Goal: Complete application form: Complete application form

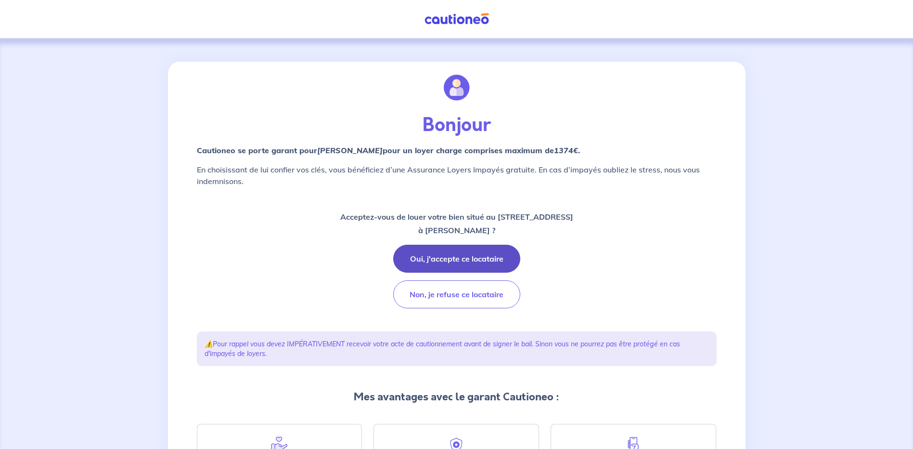
click at [499, 262] on button "Oui, j'accepte ce locataire" at bounding box center [456, 259] width 127 height 28
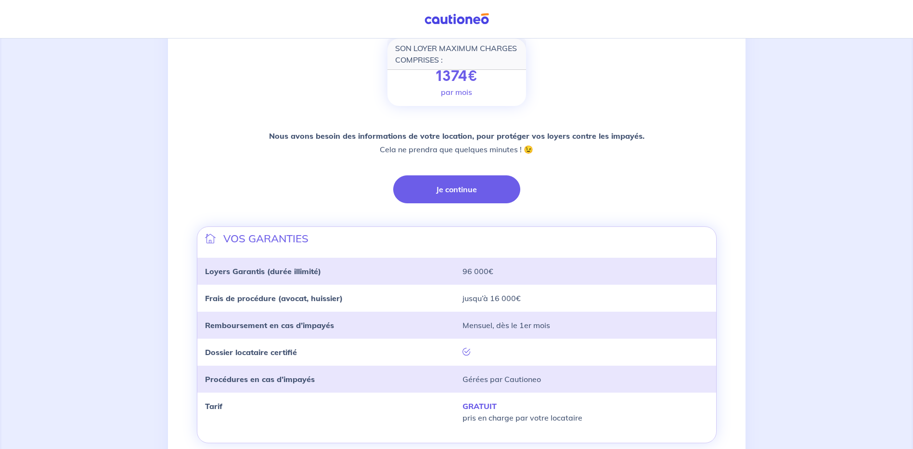
scroll to position [193, 0]
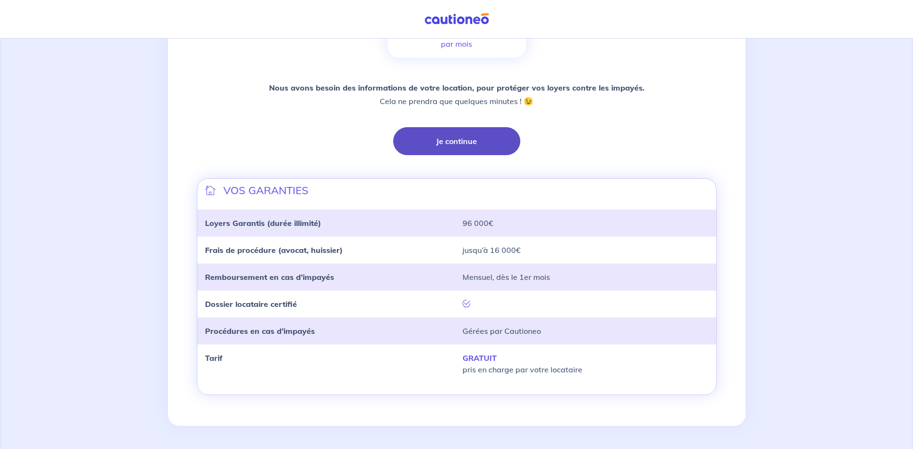
click at [456, 137] on button "Je continue" at bounding box center [456, 141] width 127 height 28
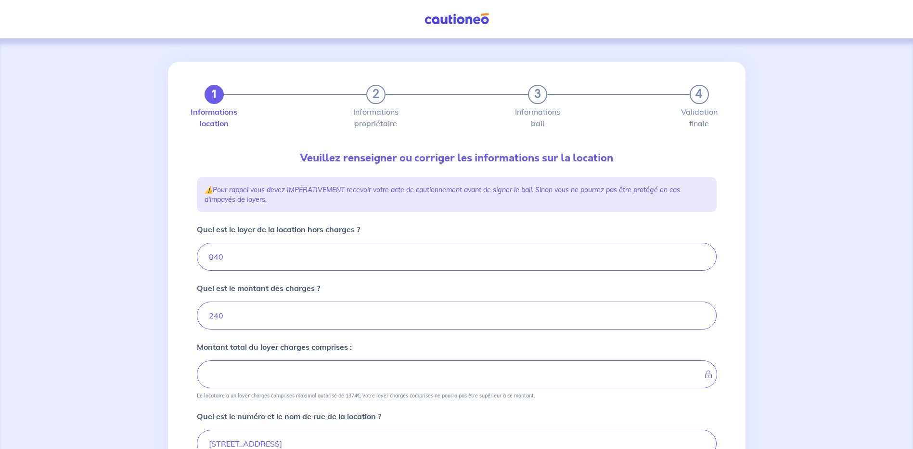
type input "1080"
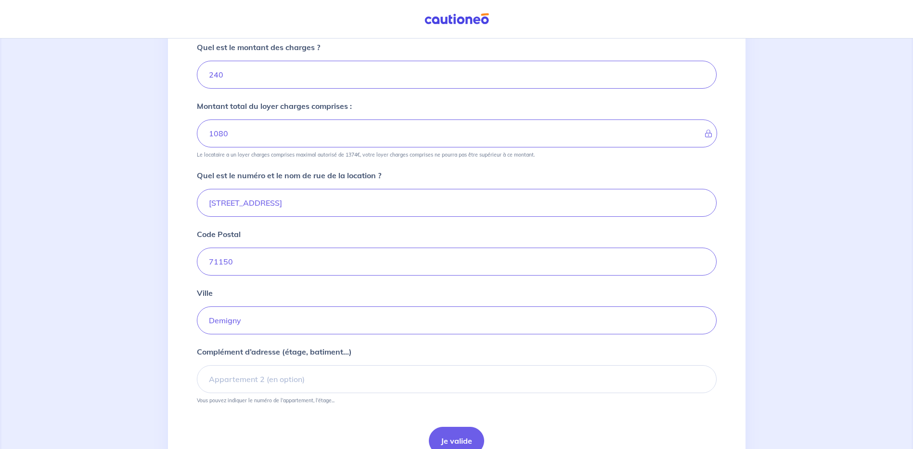
scroll to position [289, 0]
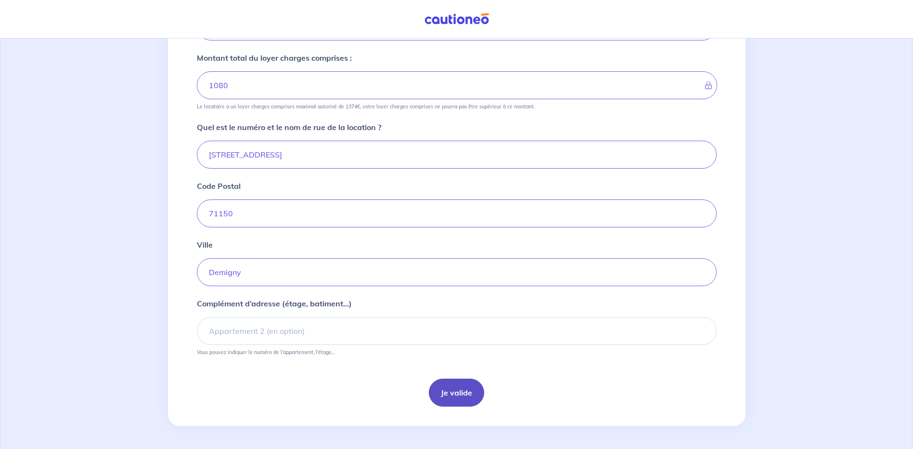
click at [457, 388] on button "Je valide" at bounding box center [456, 392] width 55 height 28
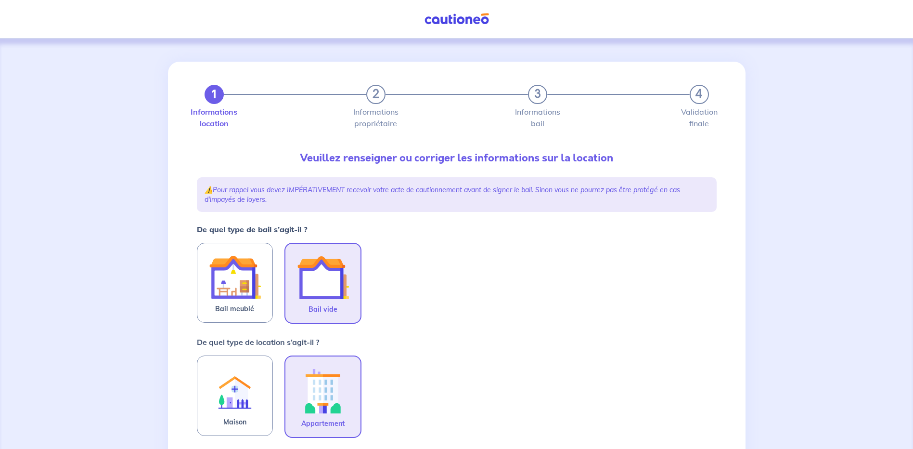
click at [323, 295] on img at bounding box center [323, 277] width 52 height 52
click at [0, 0] on input "Bail vide" at bounding box center [0, 0] width 0 height 0
click at [329, 390] on img at bounding box center [323, 390] width 52 height 53
click at [0, 0] on input "Appartement" at bounding box center [0, 0] width 0 height 0
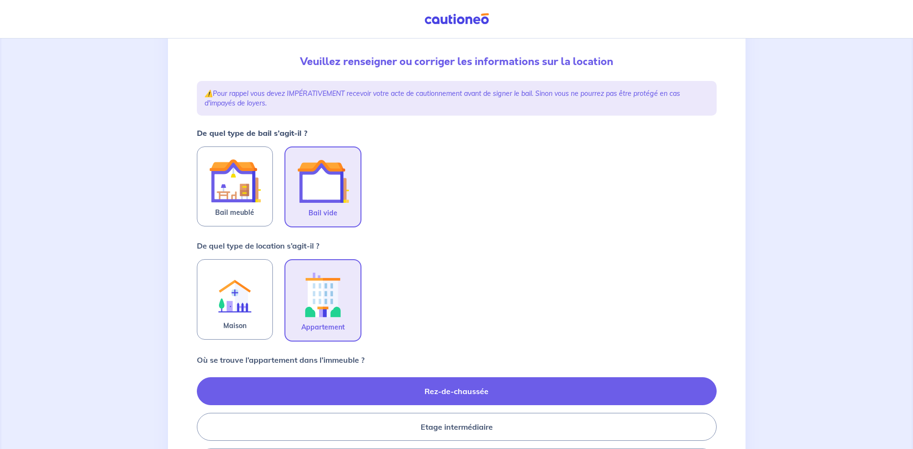
scroll to position [144, 0]
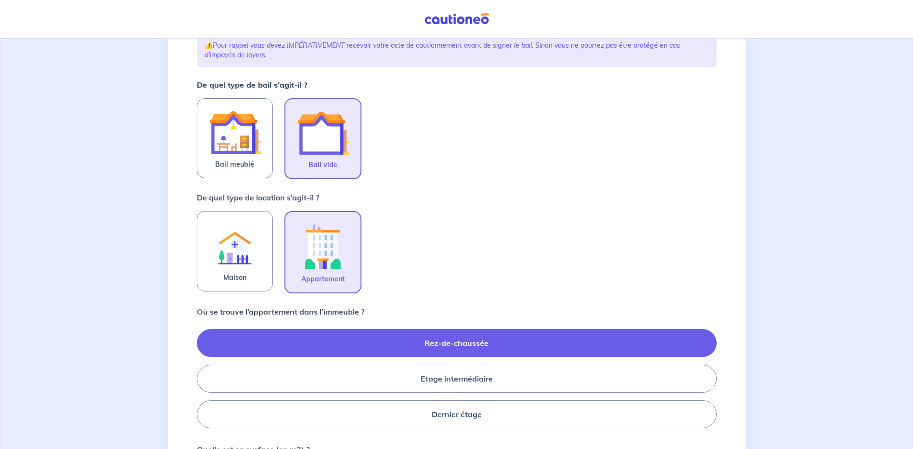
click at [486, 340] on label "Rez-de-chaussée" at bounding box center [457, 343] width 520 height 28
click at [203, 375] on input "Rez-de-chaussée" at bounding box center [200, 378] width 6 height 6
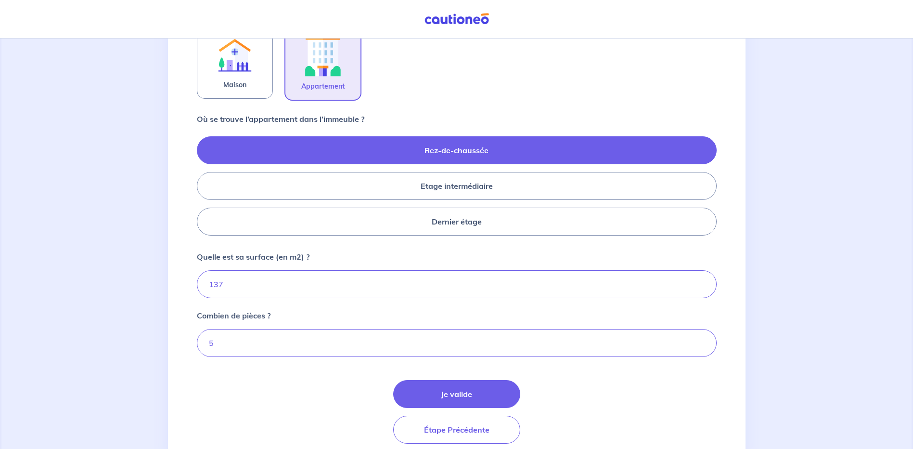
scroll to position [374, 0]
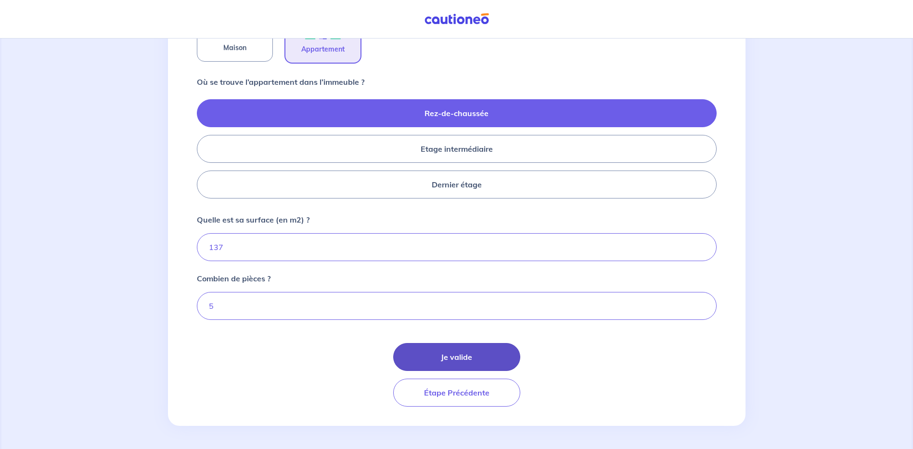
click at [463, 350] on button "Je valide" at bounding box center [456, 357] width 127 height 28
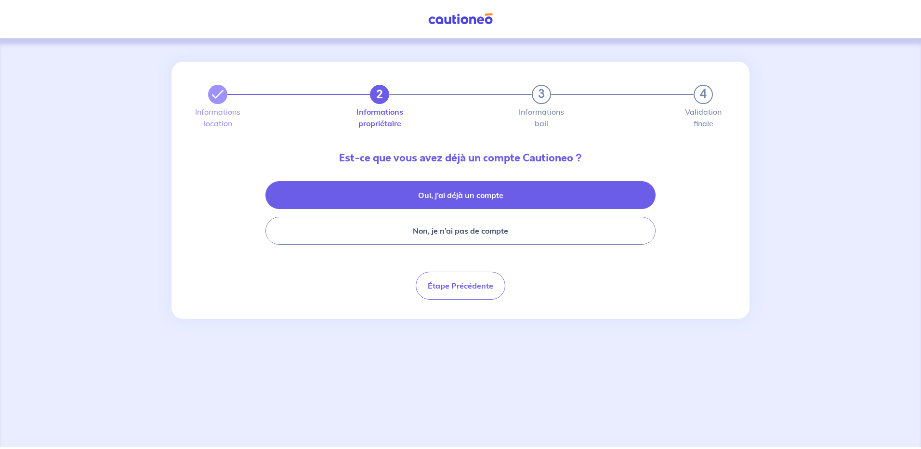
click at [450, 195] on button "Oui, j’ai déjà un compte" at bounding box center [460, 195] width 390 height 28
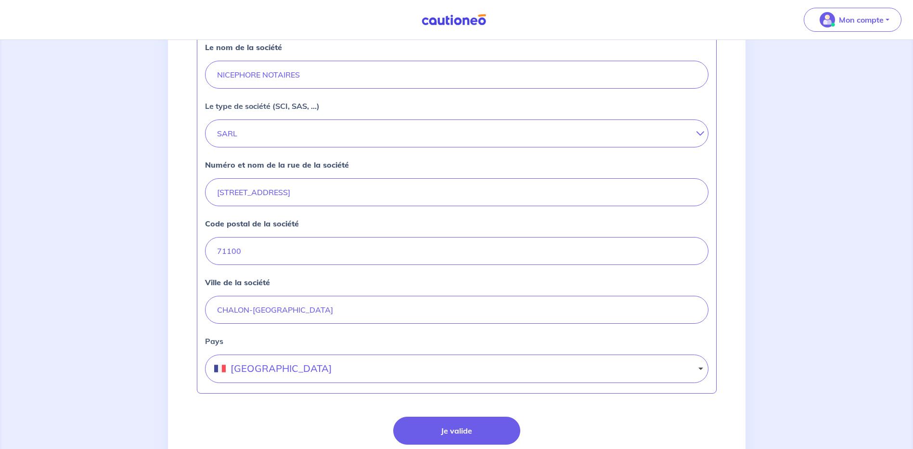
scroll to position [337, 0]
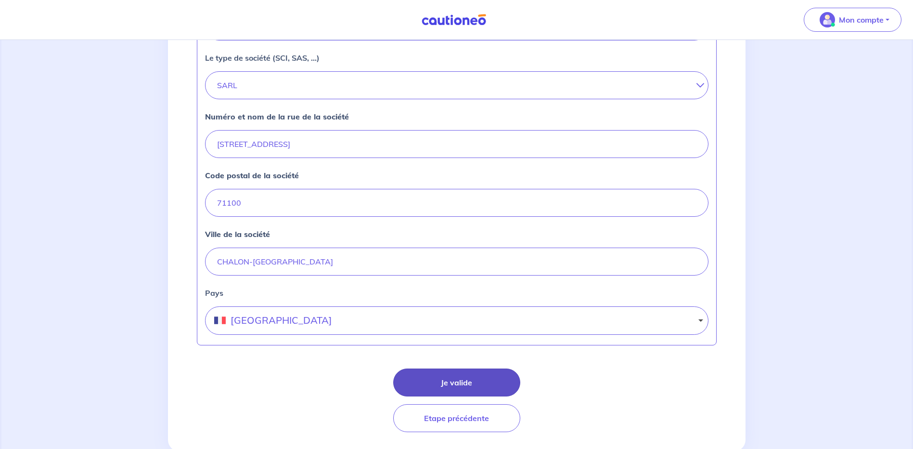
click at [470, 376] on button "Je valide" at bounding box center [456, 382] width 127 height 28
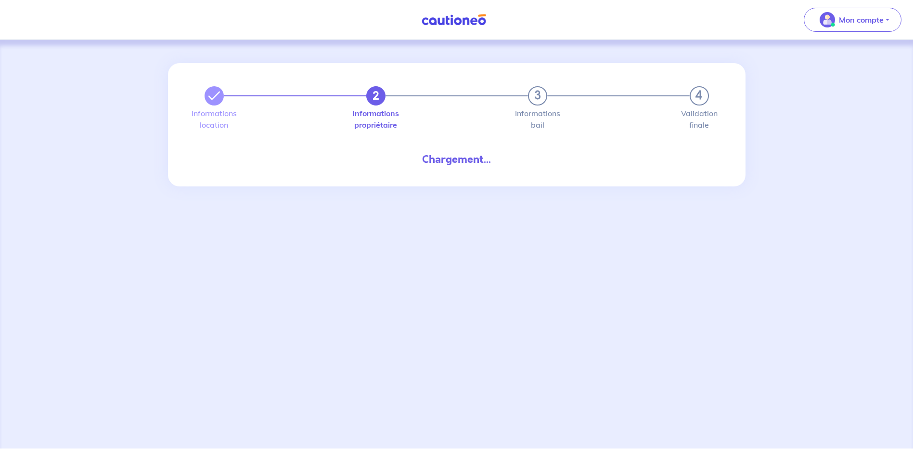
select select "FR"
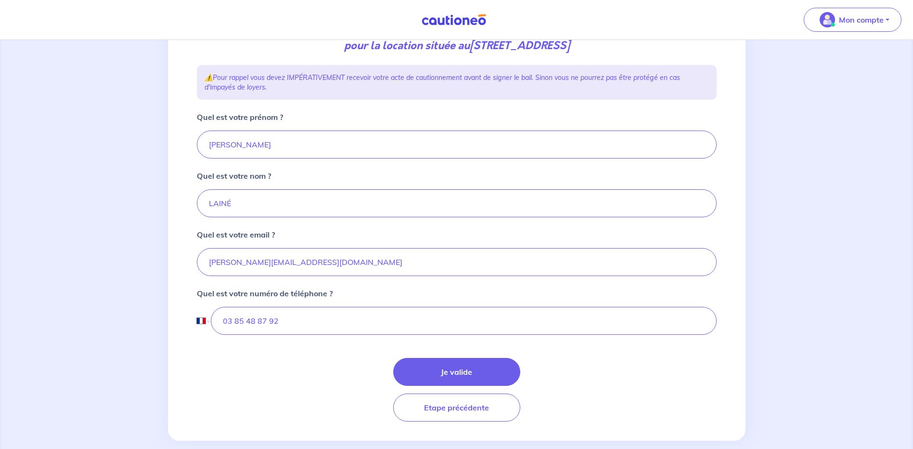
scroll to position [159, 0]
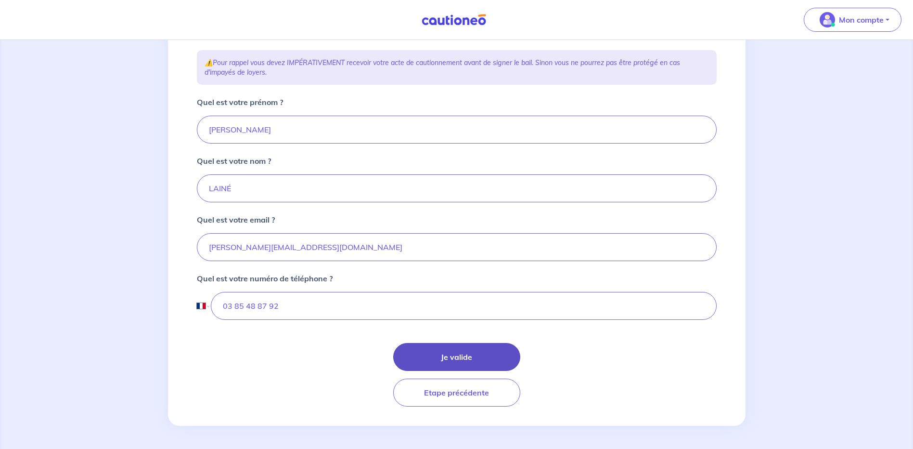
click at [459, 353] on button "Je valide" at bounding box center [456, 357] width 127 height 28
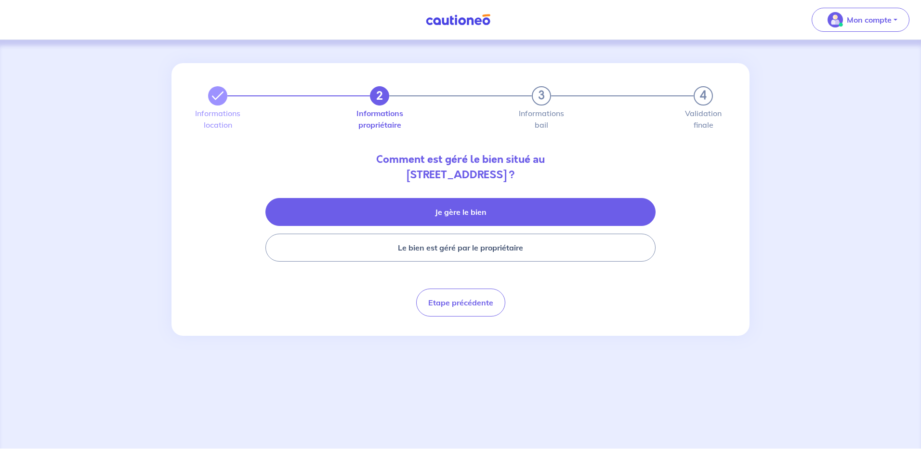
click at [462, 216] on button "Je gère le bien" at bounding box center [460, 212] width 390 height 28
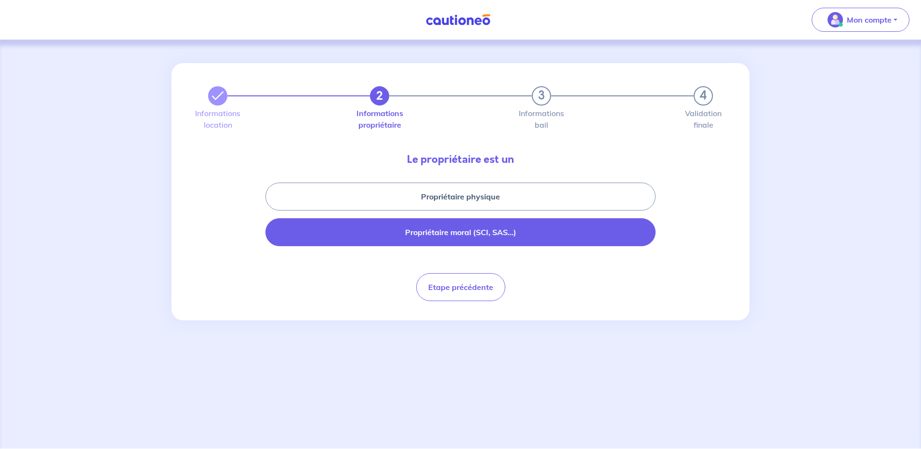
click at [449, 235] on button "Propriétaire moral (SCI, SAS...)" at bounding box center [460, 232] width 390 height 28
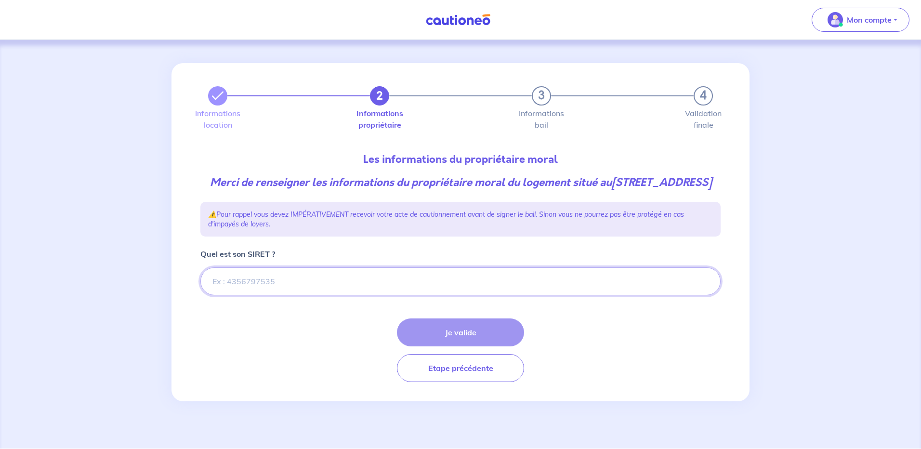
click at [313, 294] on input "Quel est son SIRET ?" at bounding box center [460, 281] width 520 height 28
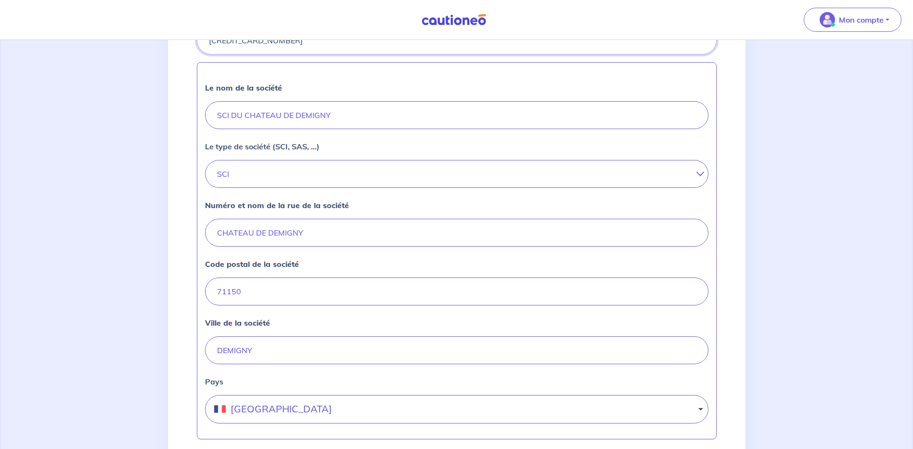
scroll to position [376, 0]
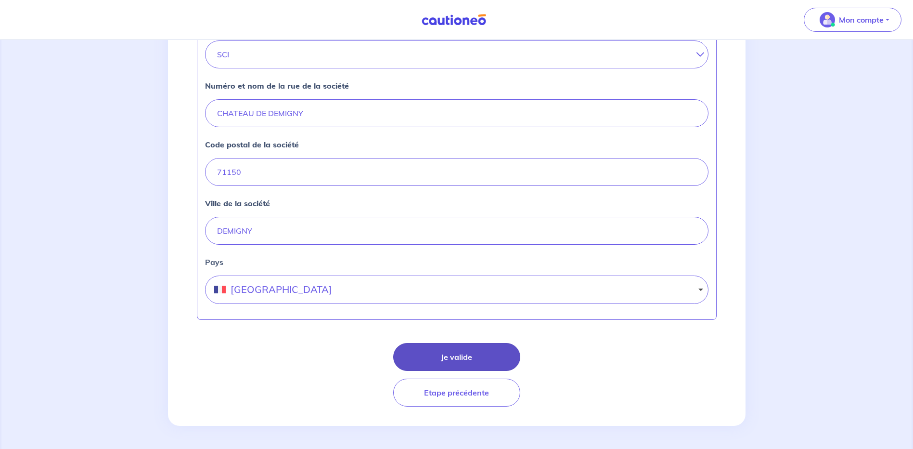
type input "50903030000016"
click at [460, 353] on button "Je valide" at bounding box center [456, 357] width 127 height 28
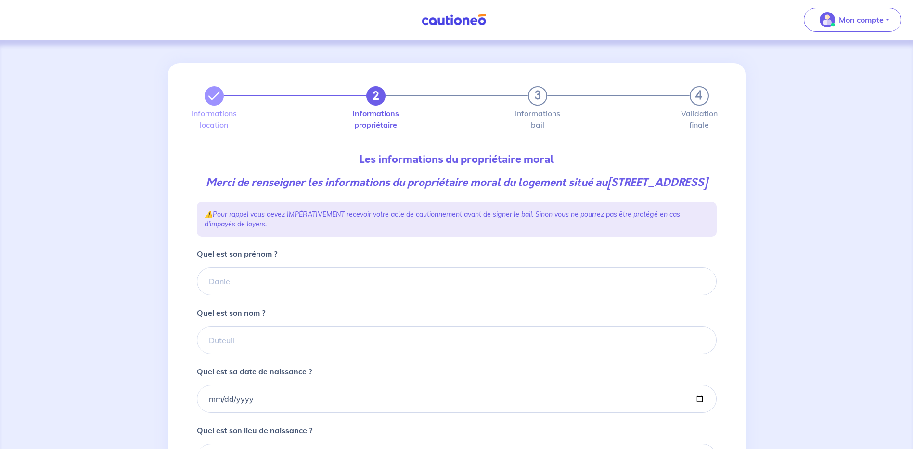
scroll to position [48, 0]
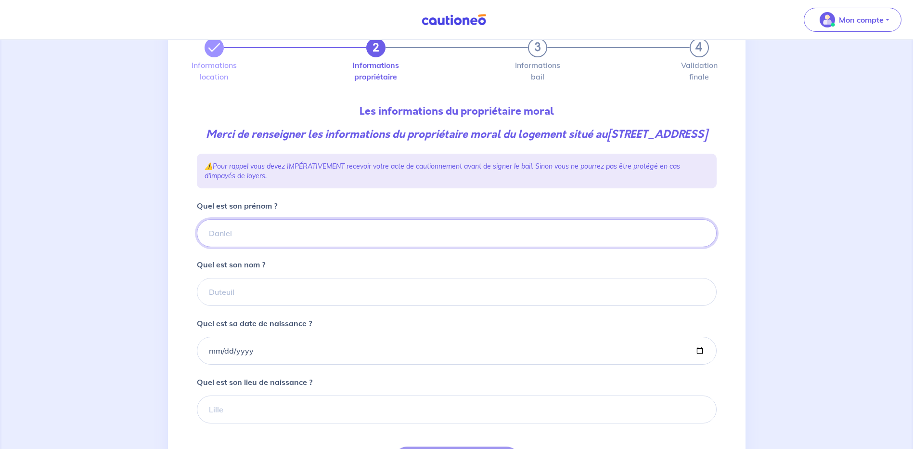
click at [249, 247] on input "Quel est son prénom ?" at bounding box center [457, 233] width 520 height 28
click at [275, 247] on input "Quel est son prénom ?" at bounding box center [457, 233] width 520 height 28
type input "DAMARYS"
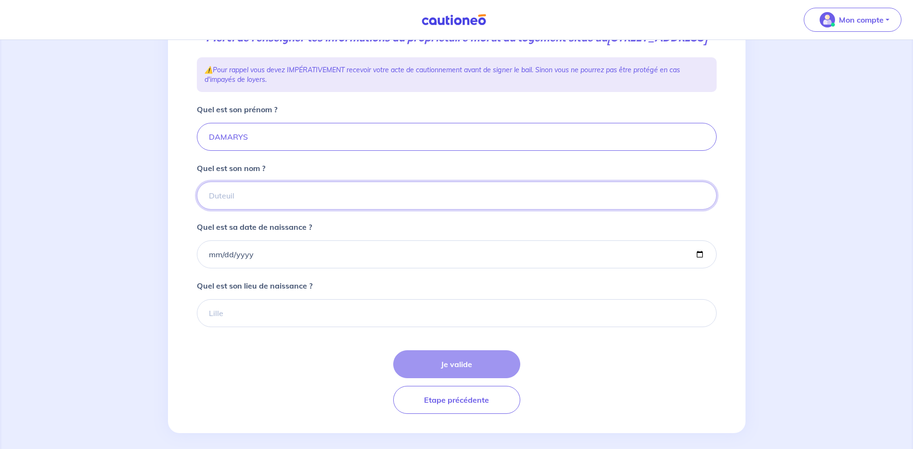
scroll to position [96, 0]
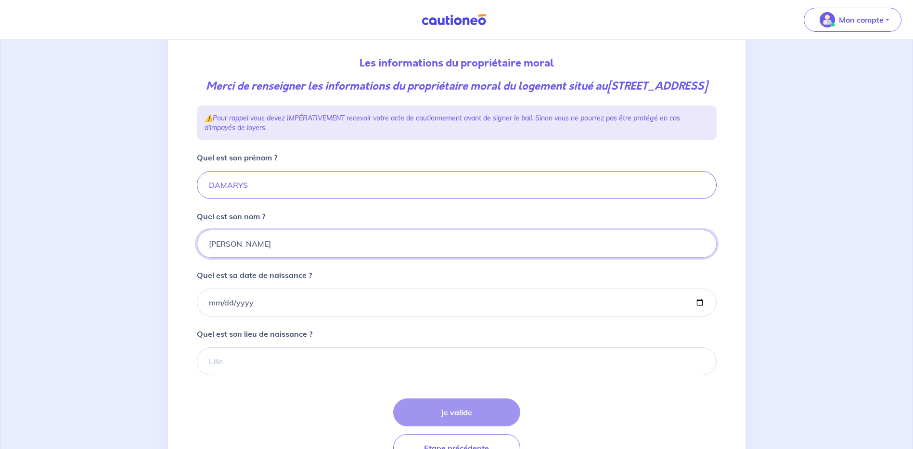
type input "BOILARD"
type input "1943-05-27"
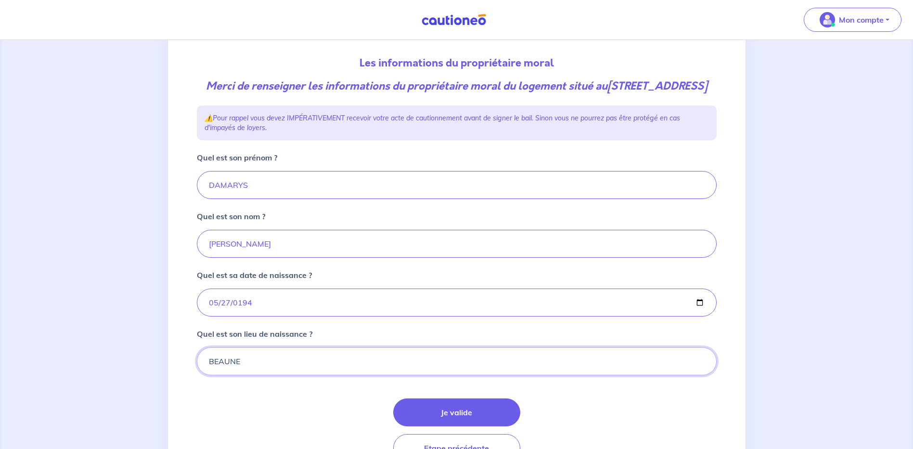
scroll to position [144, 0]
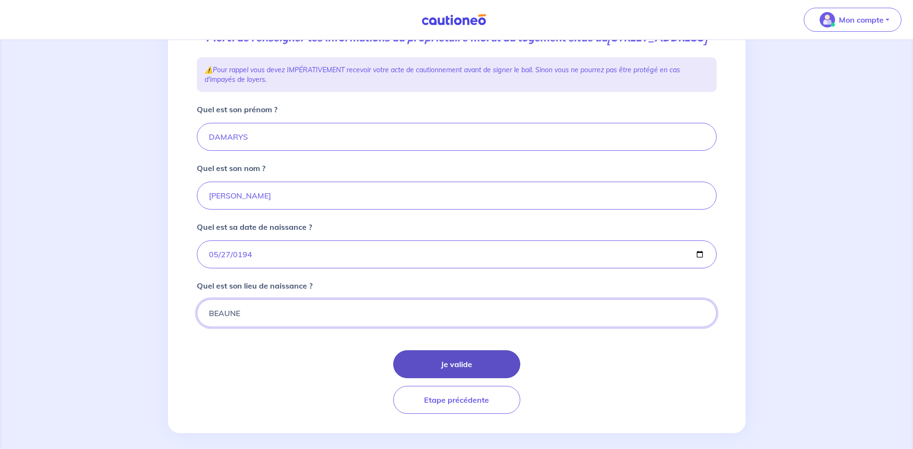
type input "BEAUNE"
click at [479, 377] on button "Je valide" at bounding box center [456, 364] width 127 height 28
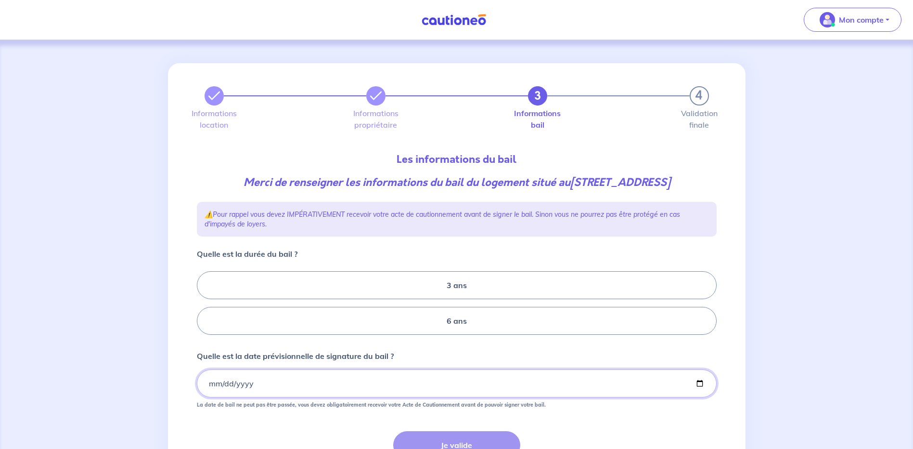
click at [206, 383] on input "Quelle est la date prévisionnelle de signature du bail ?" at bounding box center [457, 383] width 520 height 28
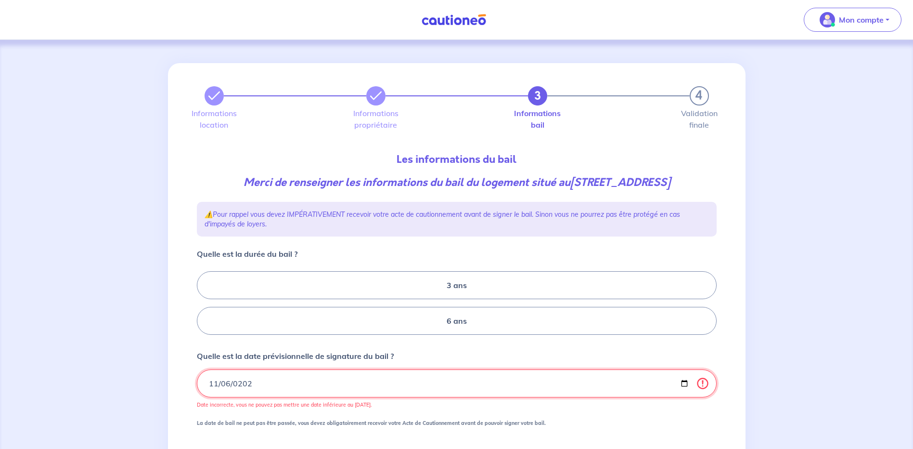
type input "2025-11-06"
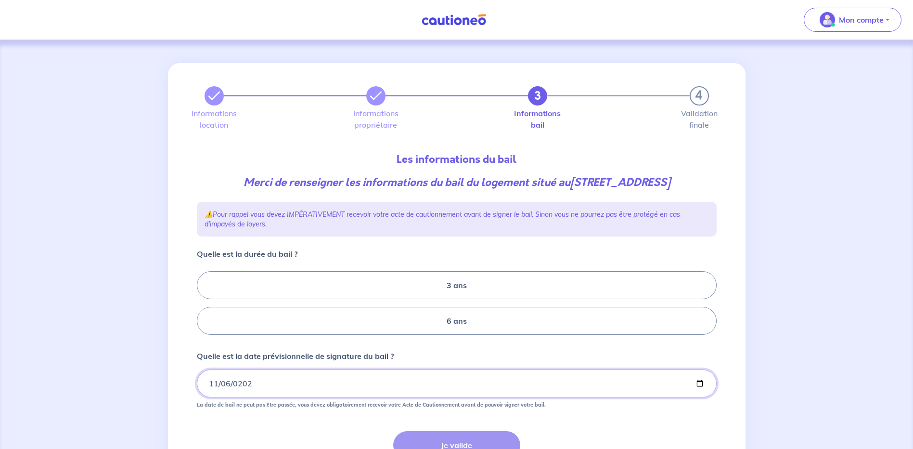
scroll to position [88, 0]
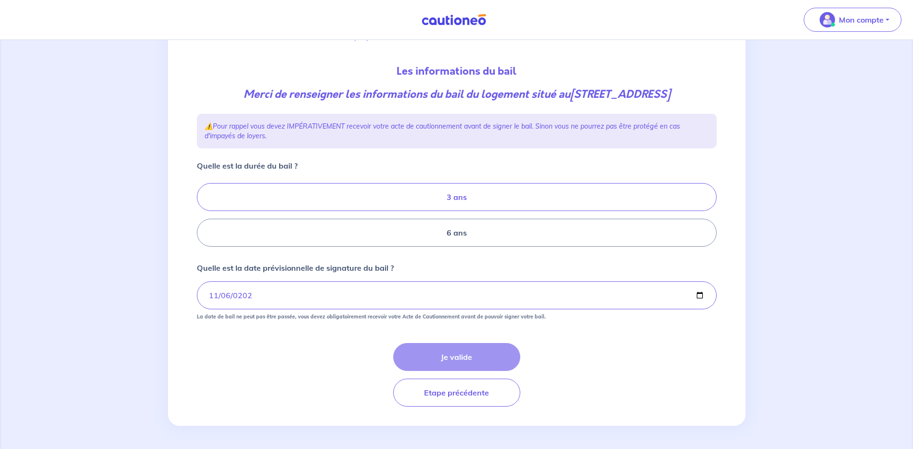
click at [413, 195] on label "3 ans" at bounding box center [457, 197] width 520 height 28
click at [203, 212] on input "3 ans" at bounding box center [200, 215] width 6 height 6
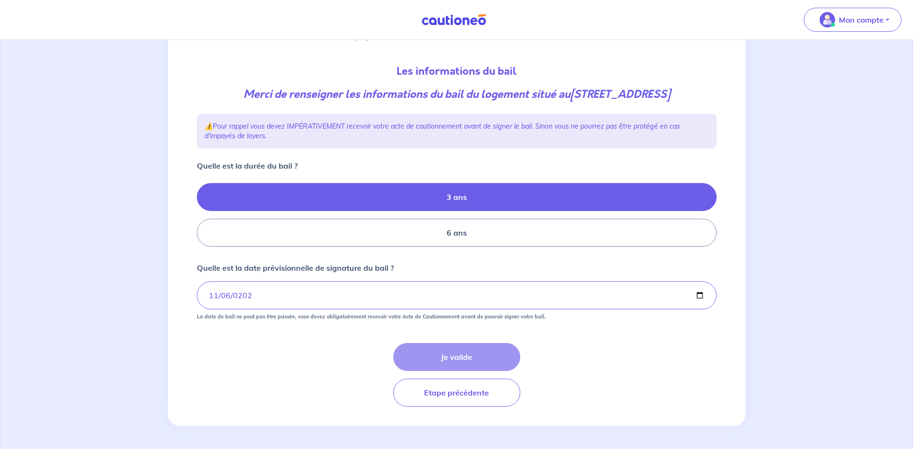
radio input "true"
click at [481, 358] on button "Je valide" at bounding box center [456, 357] width 127 height 28
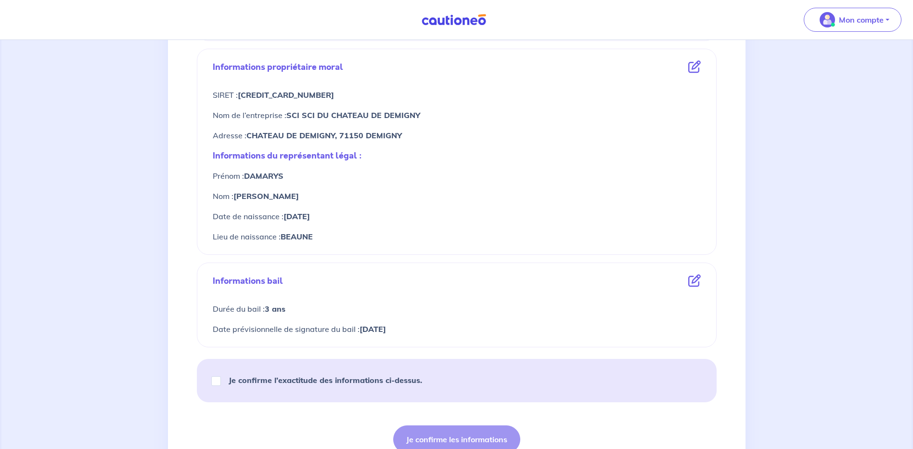
scroll to position [385, 0]
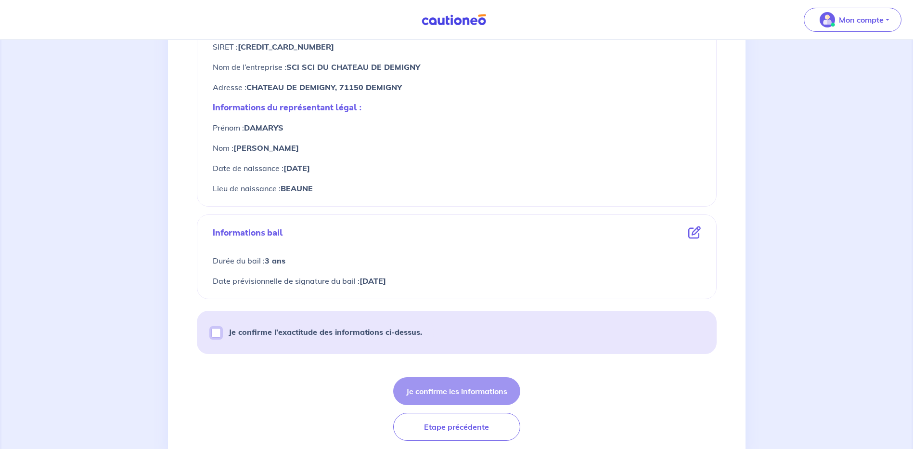
click at [216, 334] on input "Je confirme l’exactitude des informations ci-dessus." at bounding box center [216, 333] width 10 height 10
checkbox input "true"
click at [470, 385] on button "Je confirme les informations" at bounding box center [456, 391] width 127 height 28
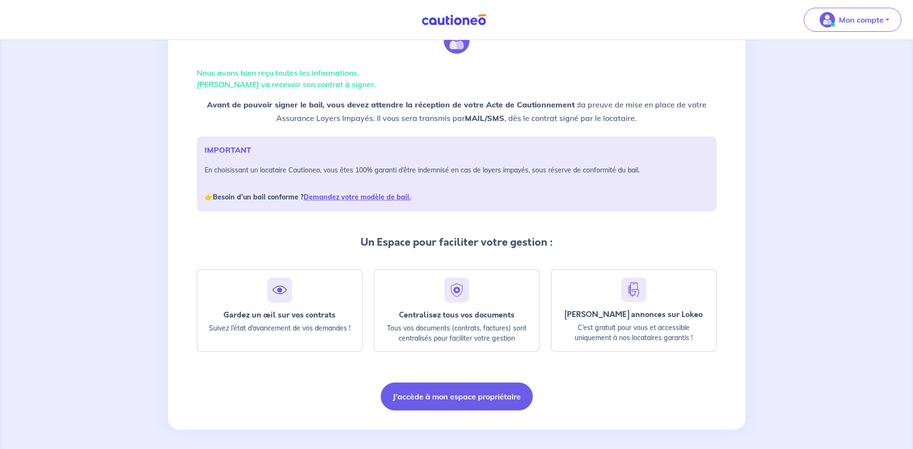
scroll to position [52, 0]
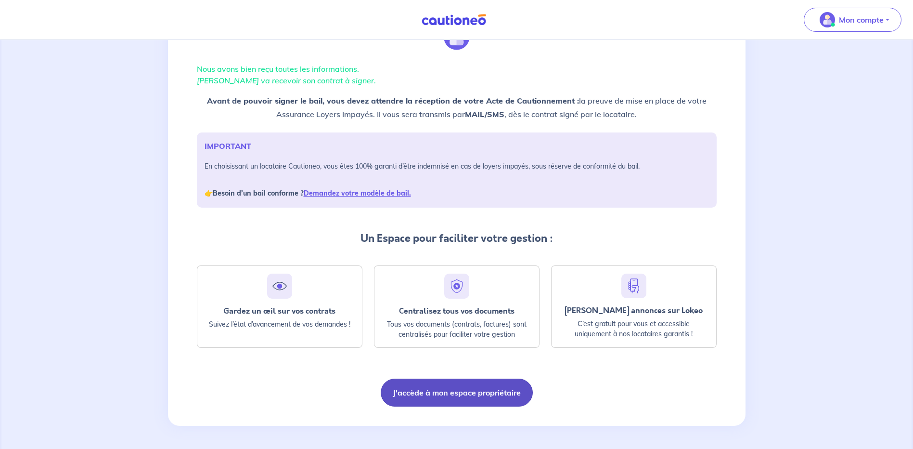
click at [459, 393] on button "J'accède à mon espace propriétaire" at bounding box center [457, 392] width 152 height 28
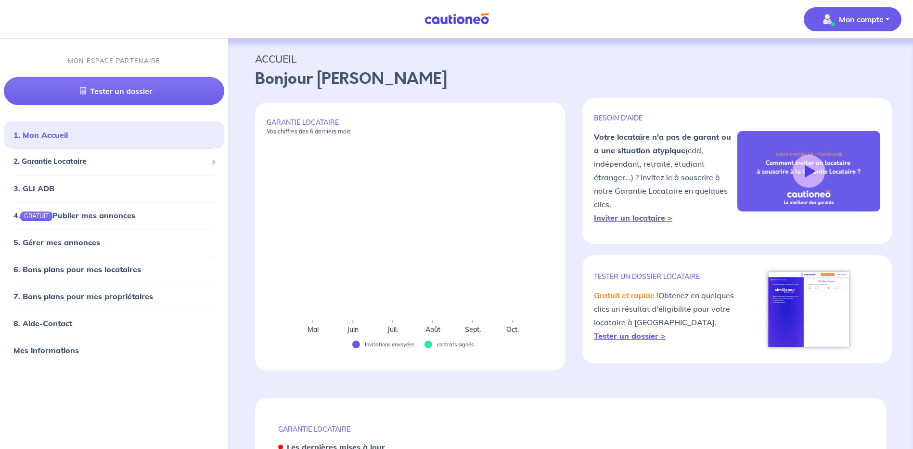
click at [854, 19] on p "Mon compte" at bounding box center [861, 19] width 45 height 12
click at [841, 82] on link "Me déconnecter" at bounding box center [844, 82] width 78 height 15
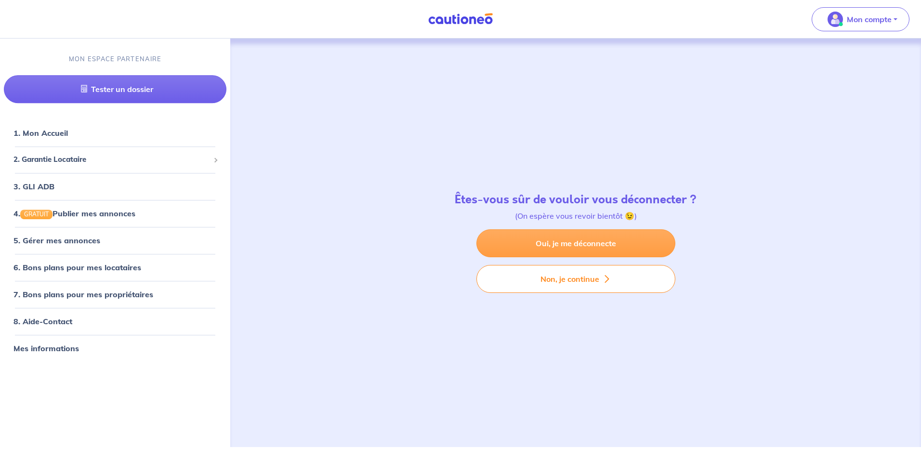
click at [597, 242] on link "Oui, je me déconnecte" at bounding box center [575, 243] width 199 height 28
